Goal: Information Seeking & Learning: Learn about a topic

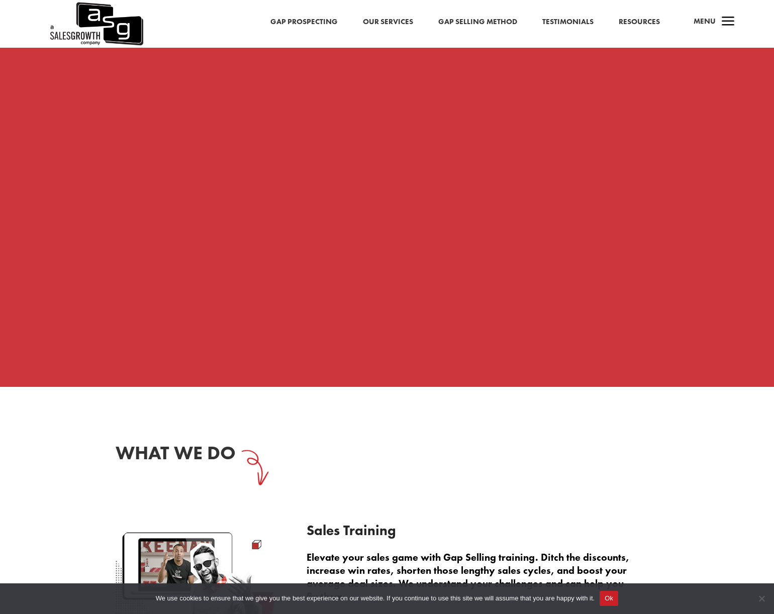
scroll to position [820, 0]
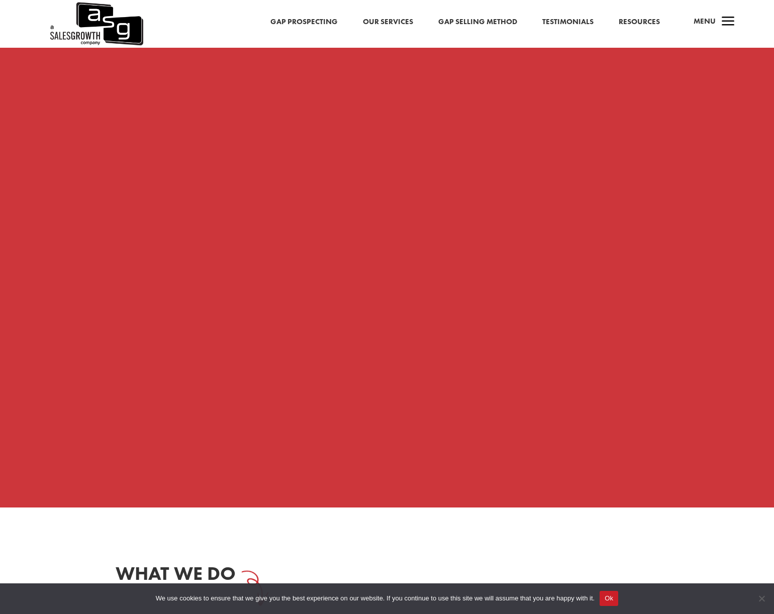
click at [397, 21] on link "Our Services" at bounding box center [388, 22] width 50 height 13
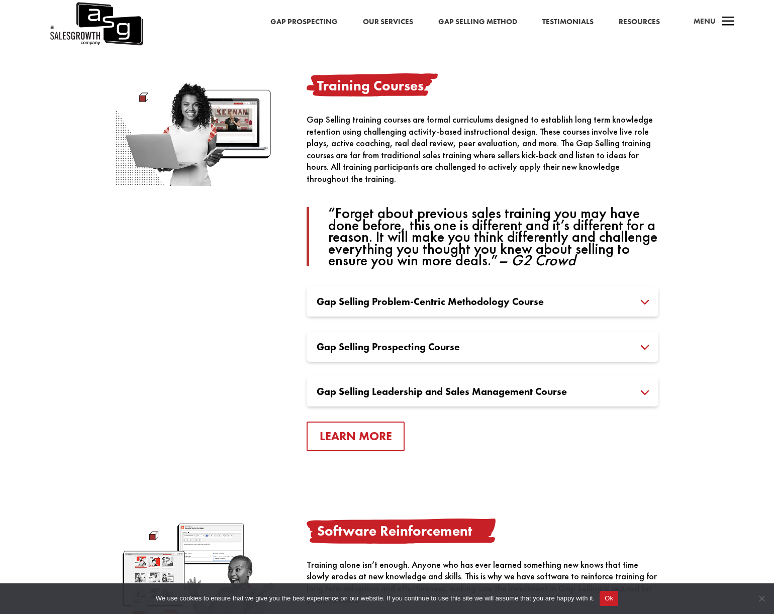
scroll to position [765, 0]
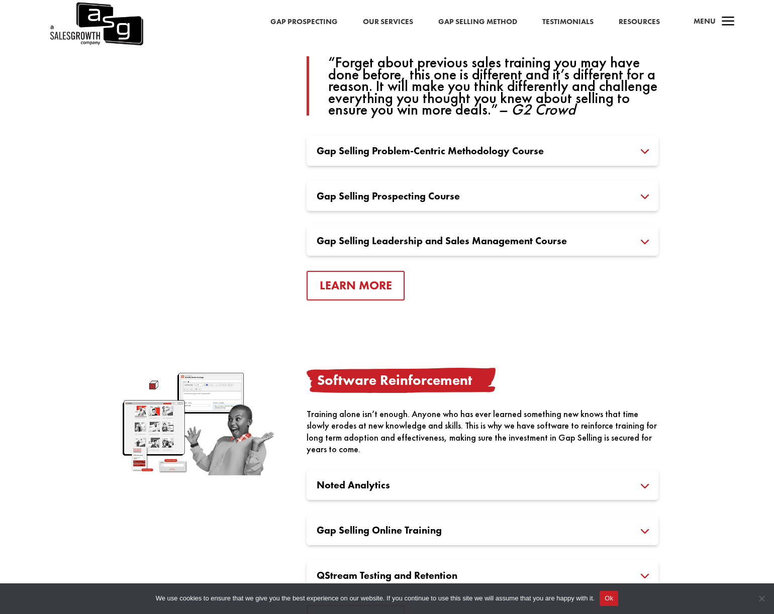
click at [370, 155] on h3 "Gap Selling Problem-Centric Methodology Course" at bounding box center [483, 151] width 332 height 10
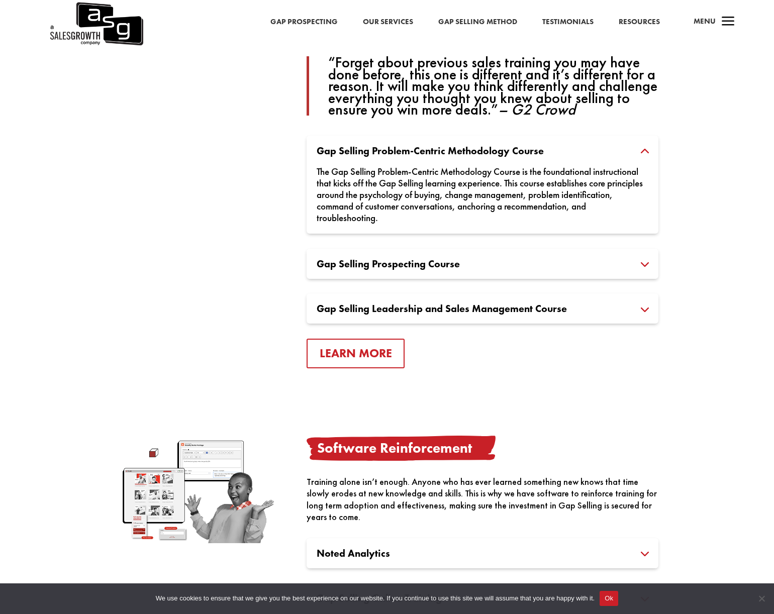
click at [381, 269] on h3 "Gap Selling Prospecting Course" at bounding box center [483, 264] width 332 height 10
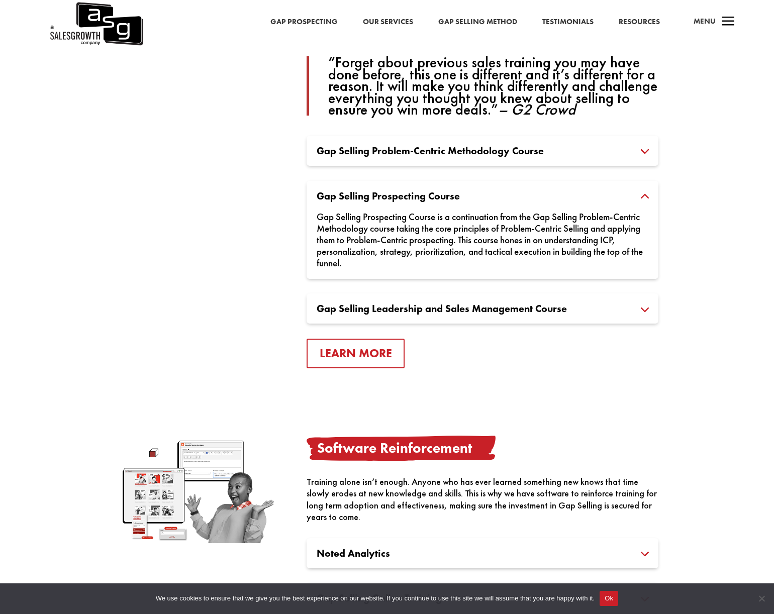
click at [377, 313] on h3 "Gap Selling Leadership and Sales Management Course" at bounding box center [483, 309] width 332 height 10
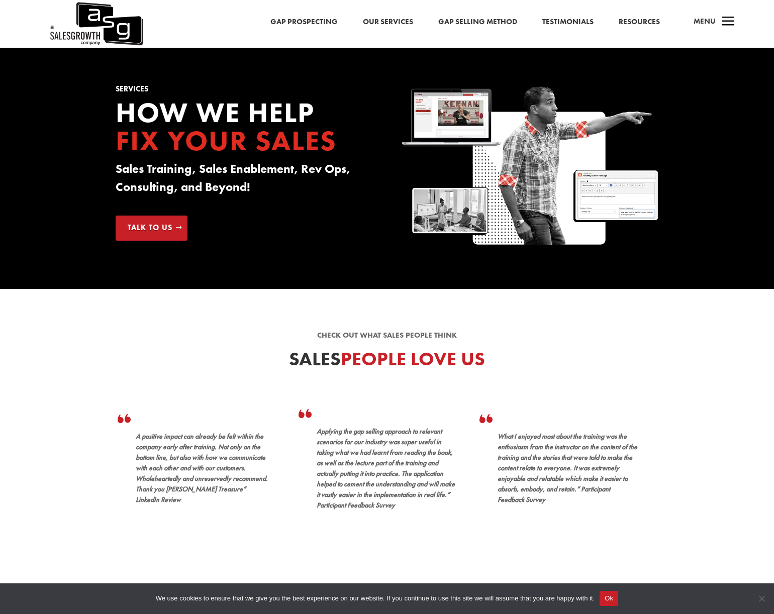
scroll to position [0, 0]
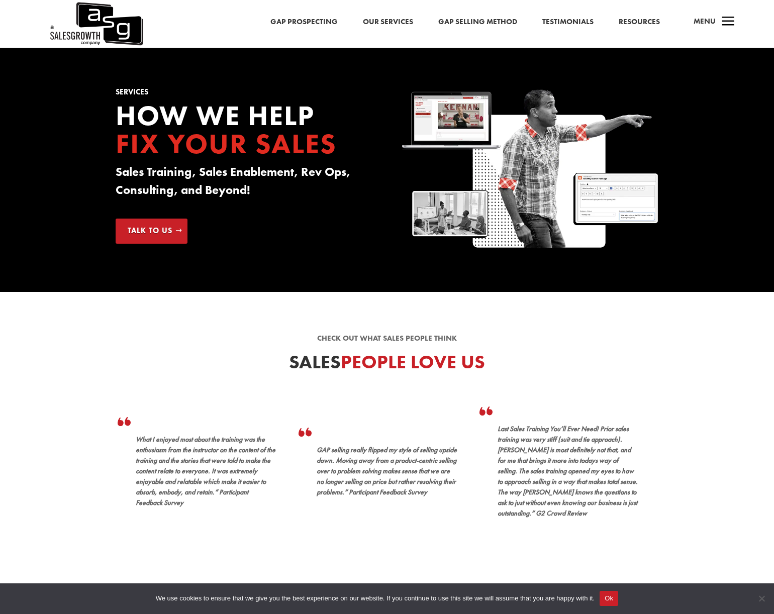
click at [483, 16] on link "Gap Selling Method" at bounding box center [477, 22] width 79 height 13
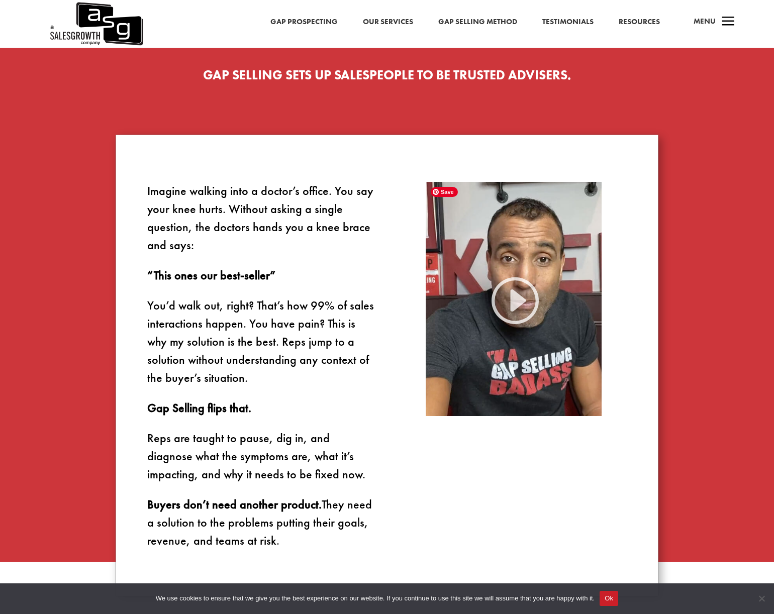
scroll to position [591, 0]
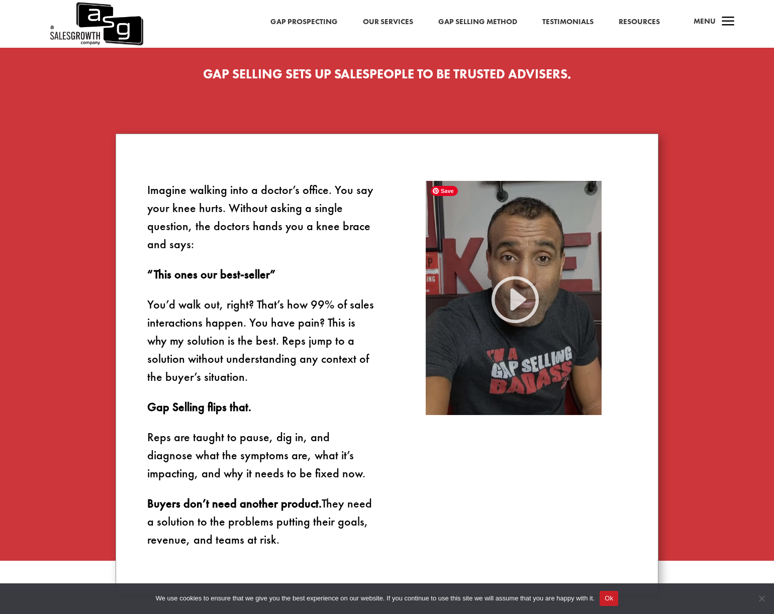
click at [492, 265] on img at bounding box center [514, 298] width 176 height 235
